Goal: Transaction & Acquisition: Purchase product/service

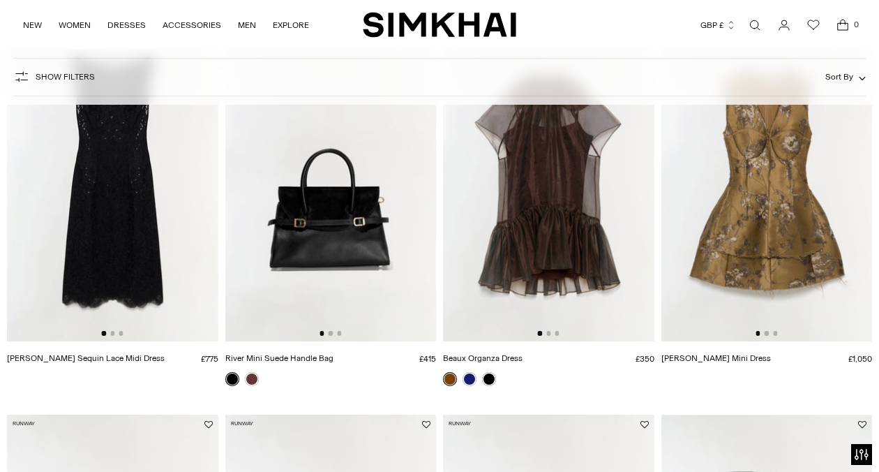
scroll to position [193, 0]
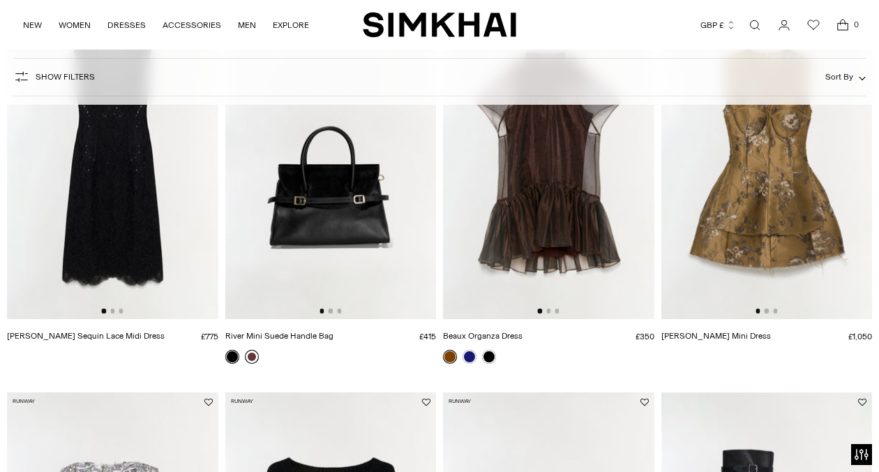
click at [251, 360] on link at bounding box center [252, 357] width 14 height 14
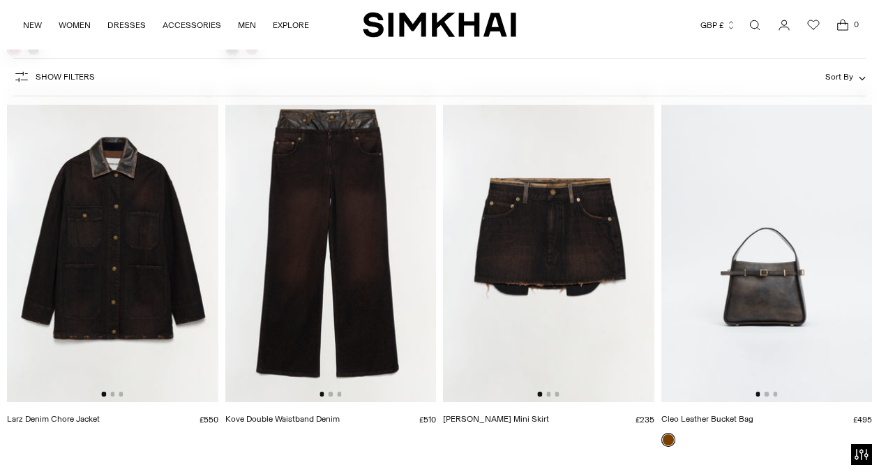
scroll to position [1304, 0]
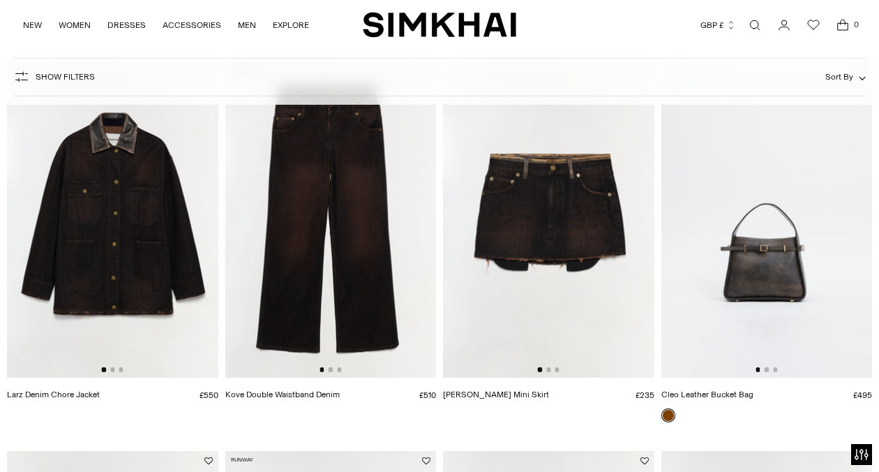
click at [669, 415] on link at bounding box center [669, 415] width 14 height 14
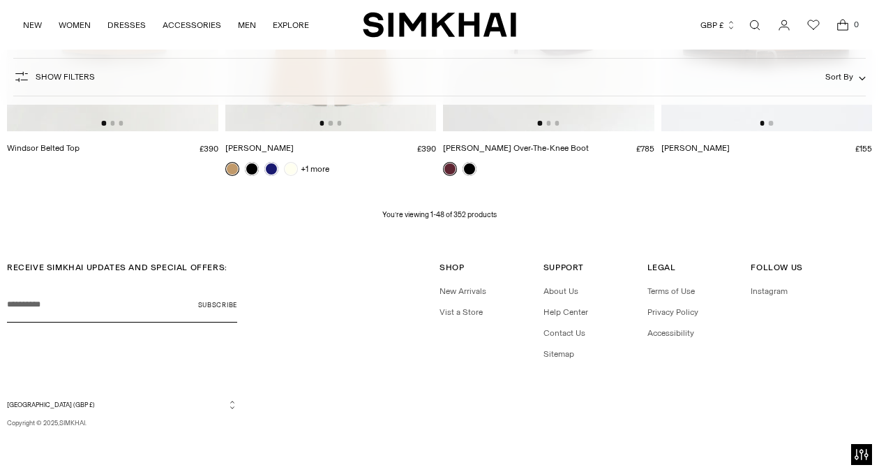
scroll to position [4669, 0]
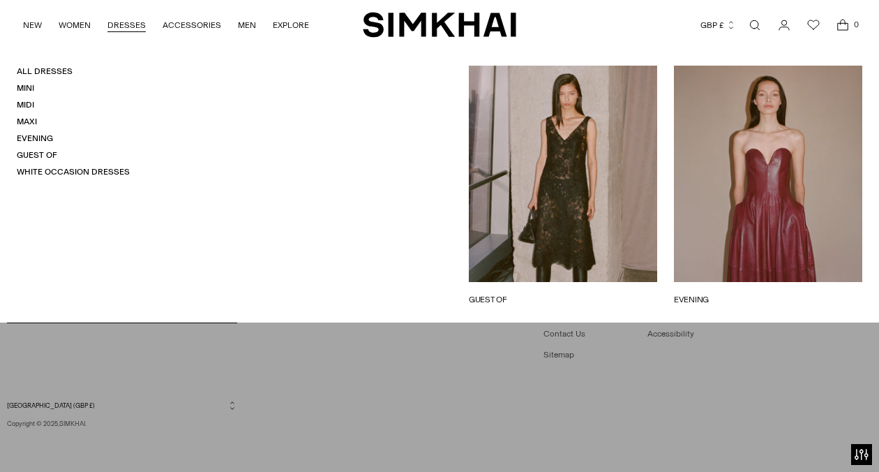
click at [120, 23] on link "DRESSES" at bounding box center [126, 25] width 38 height 31
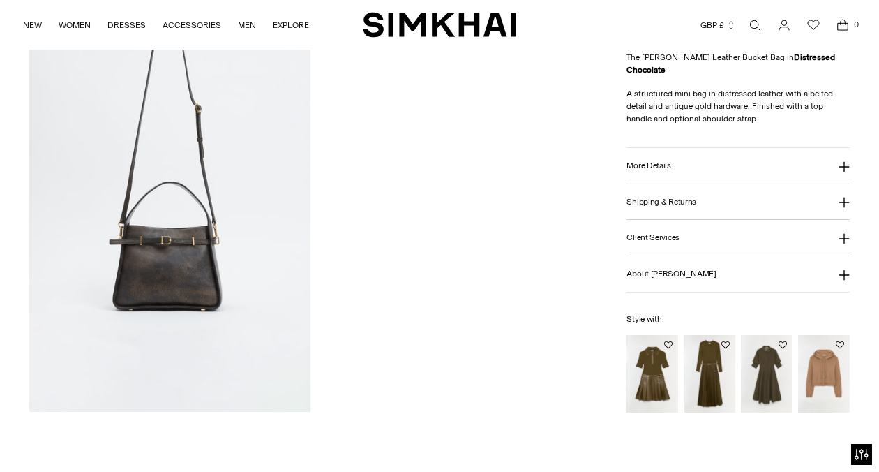
scroll to position [542, 0]
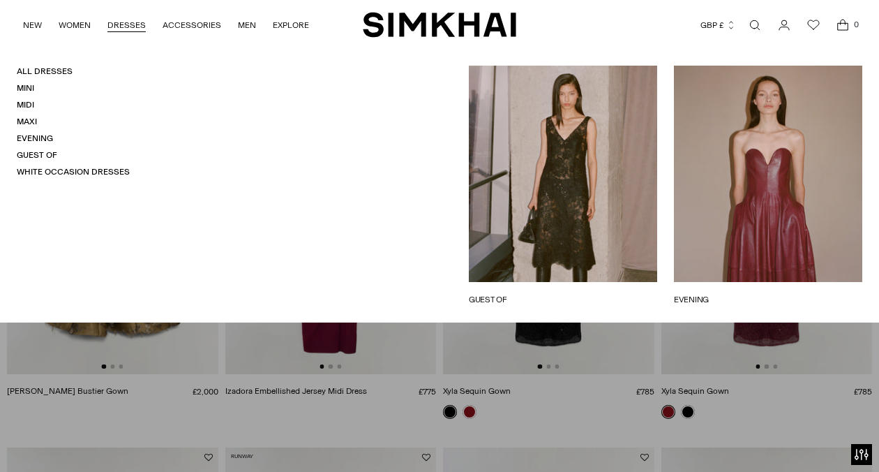
scroll to position [880, 0]
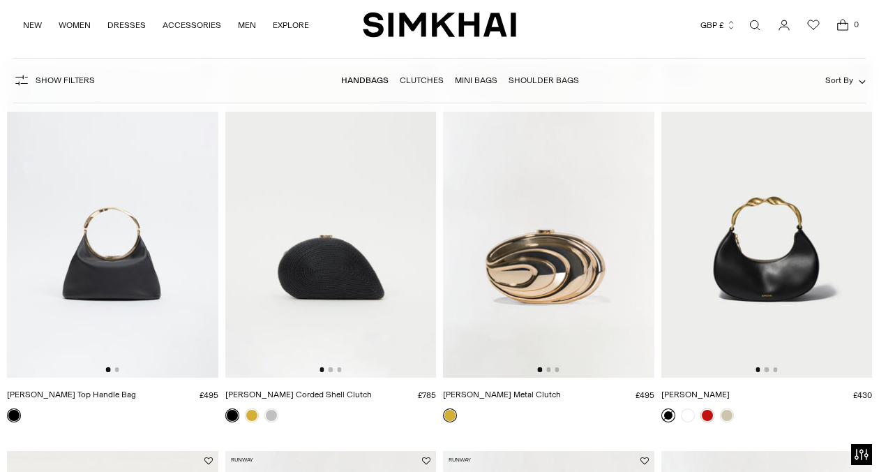
scroll to position [1318, 0]
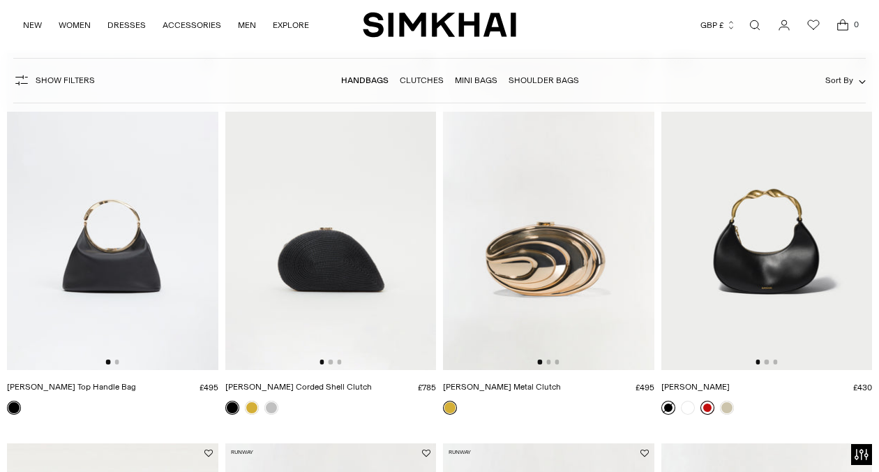
click at [710, 407] on link at bounding box center [708, 408] width 14 height 14
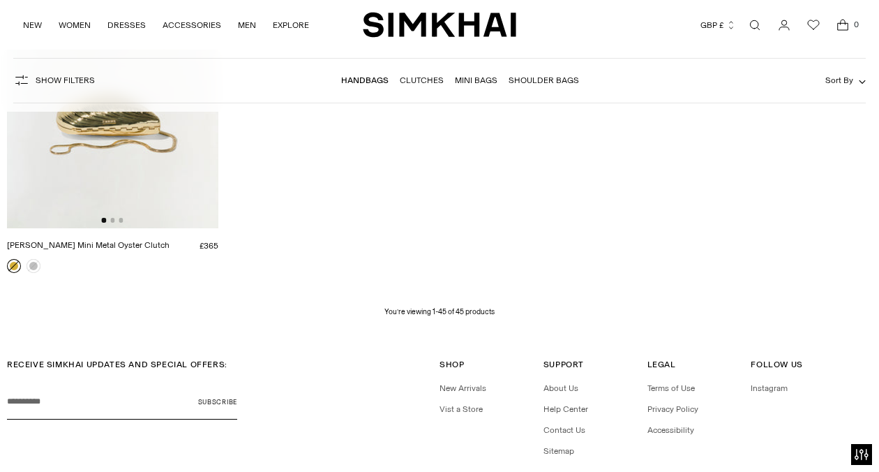
scroll to position [4581, 0]
click at [481, 80] on link "Mini Bags" at bounding box center [476, 80] width 43 height 10
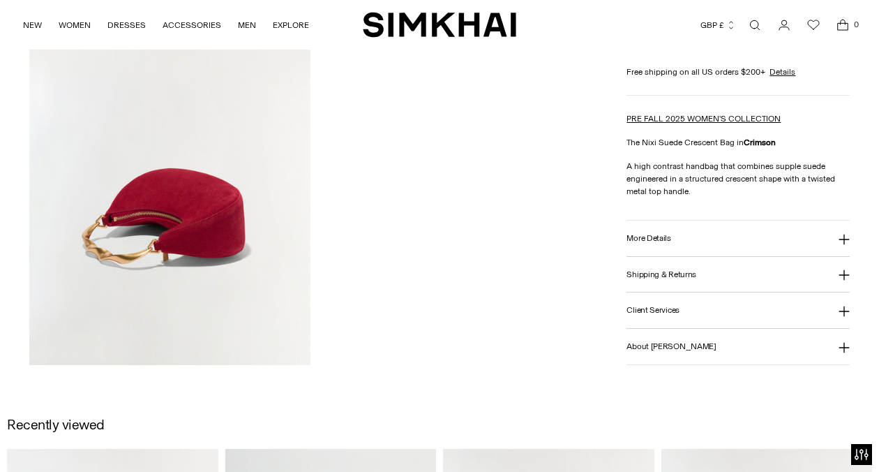
scroll to position [1029, 0]
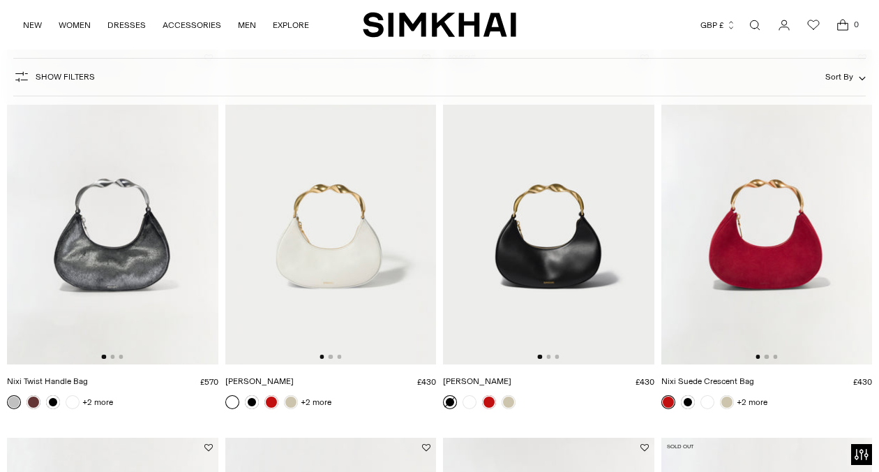
scroll to position [560, 0]
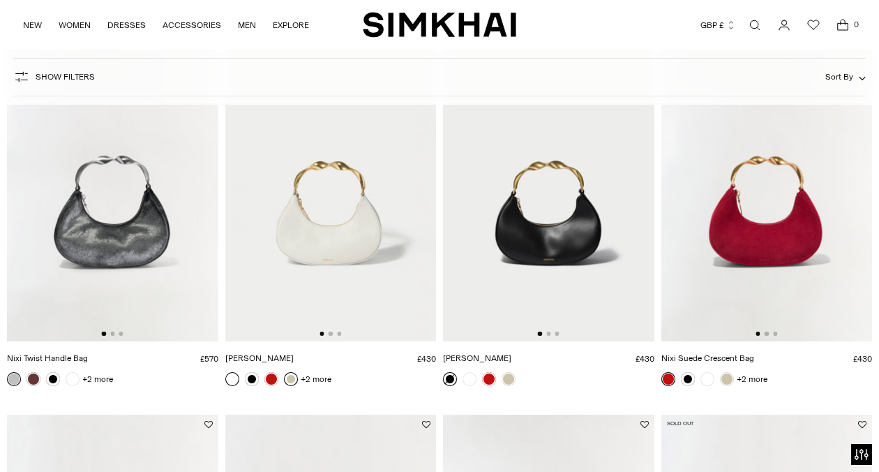
click at [292, 378] on link at bounding box center [291, 379] width 14 height 14
